Goal: Find specific page/section: Find specific page/section

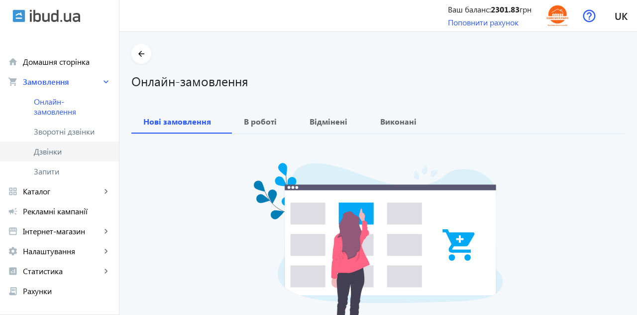
click at [49, 152] on span "Дзвінки" at bounding box center [72, 151] width 77 height 10
